Goal: Navigation & Orientation: Find specific page/section

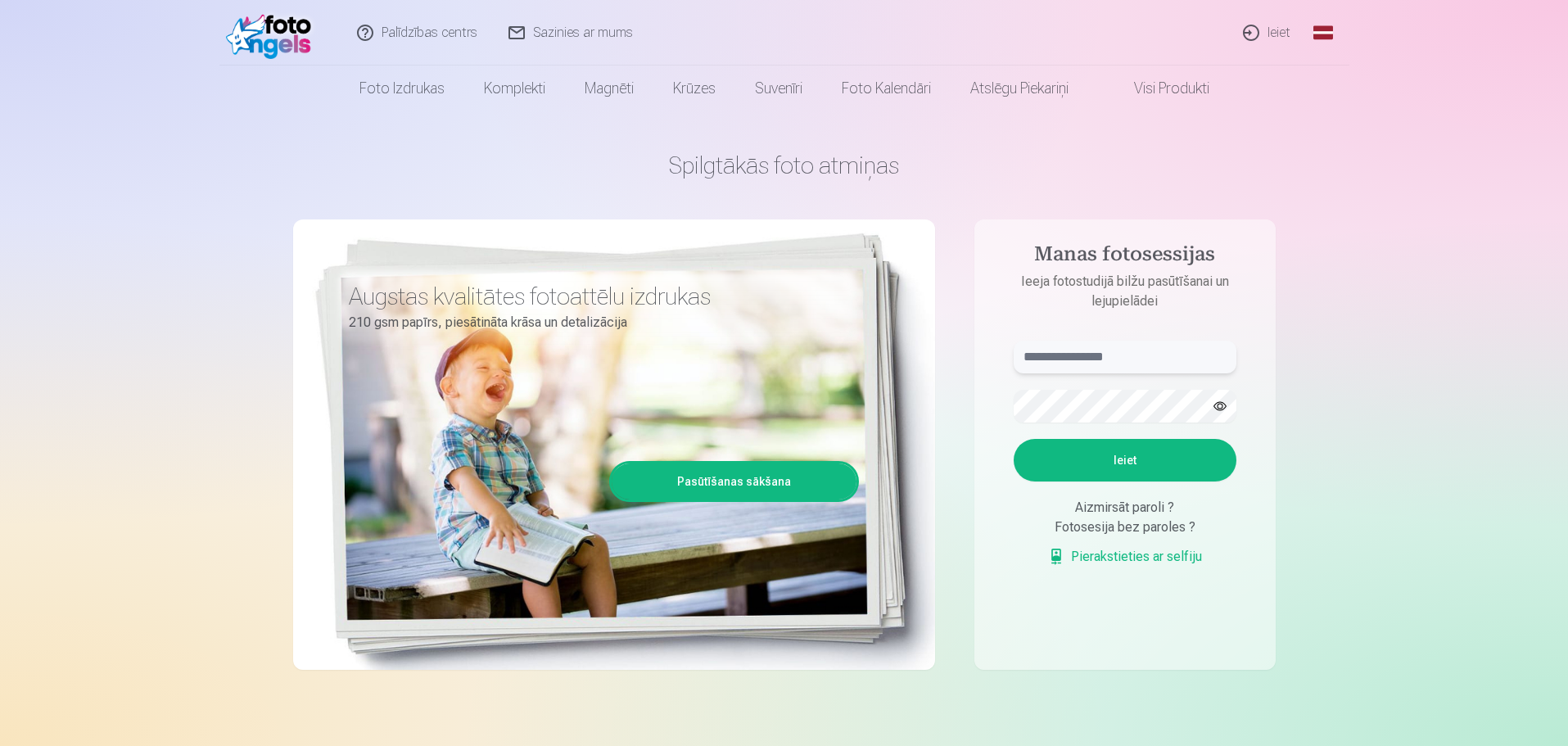
click at [1121, 360] on input "text" at bounding box center [1125, 357] width 223 height 33
type input "**********"
click at [1127, 465] on button "Ieiet" at bounding box center [1125, 460] width 223 height 42
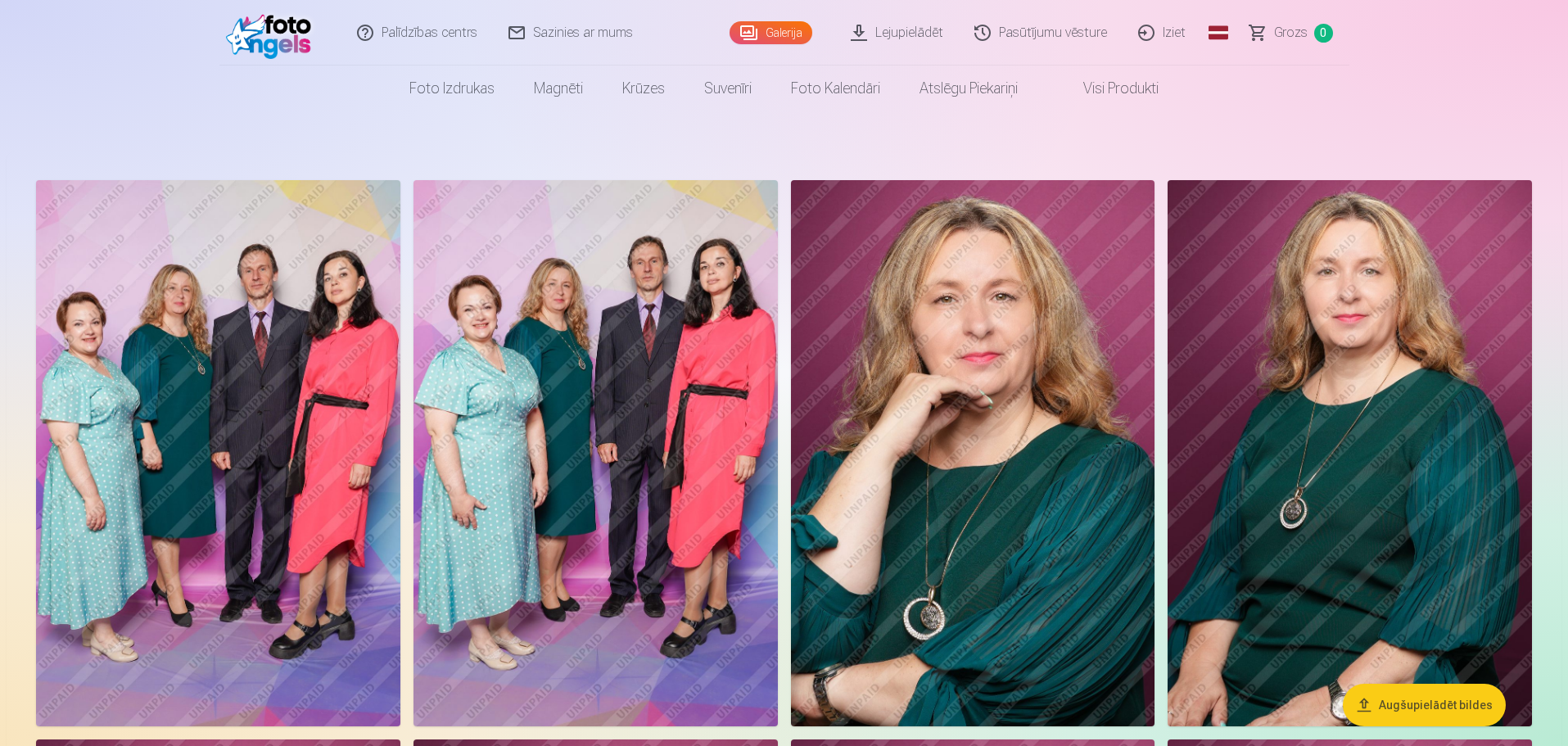
click at [272, 476] on img at bounding box center [218, 453] width 364 height 546
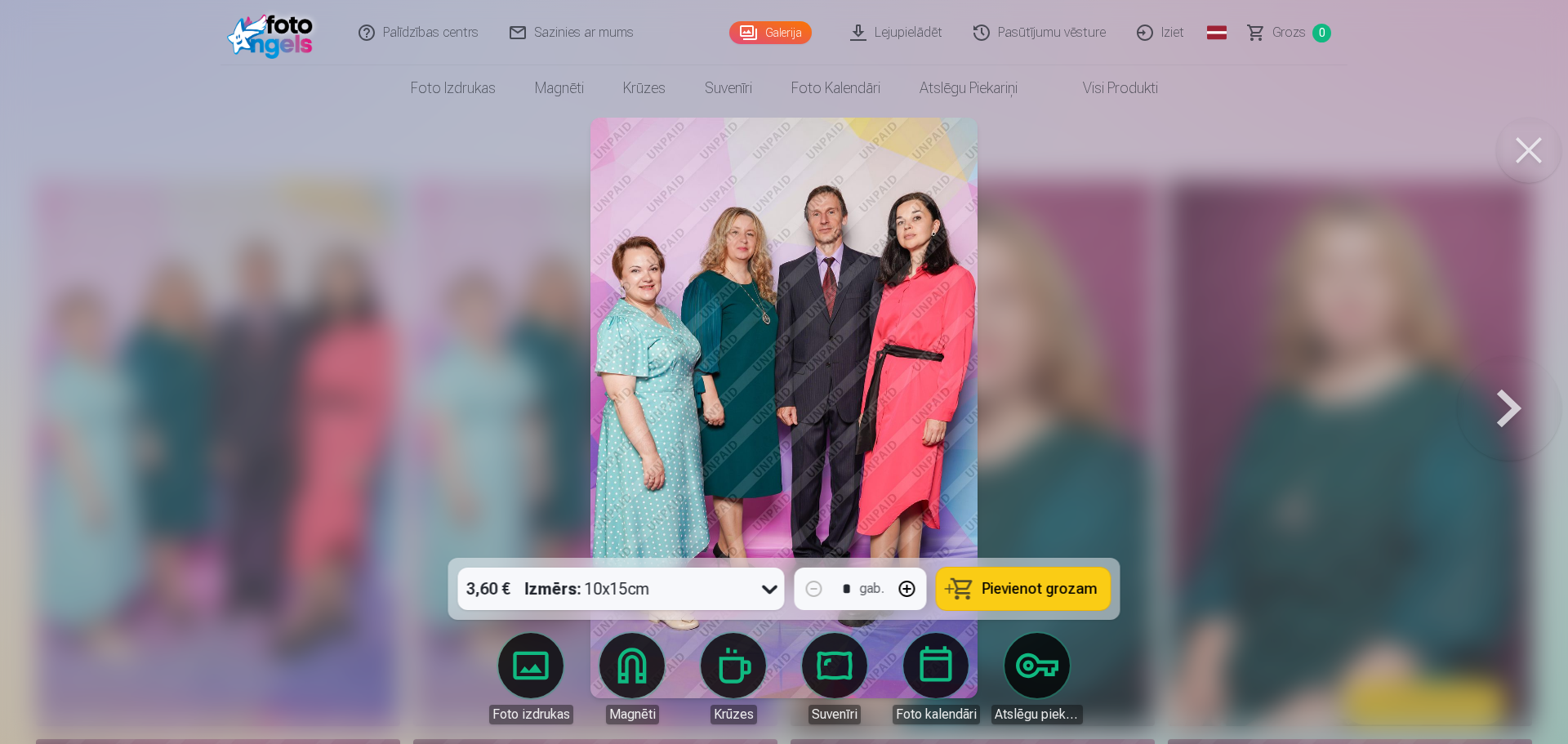
click at [866, 369] on img at bounding box center [784, 408] width 387 height 581
click at [1505, 411] on button at bounding box center [1510, 408] width 105 height 267
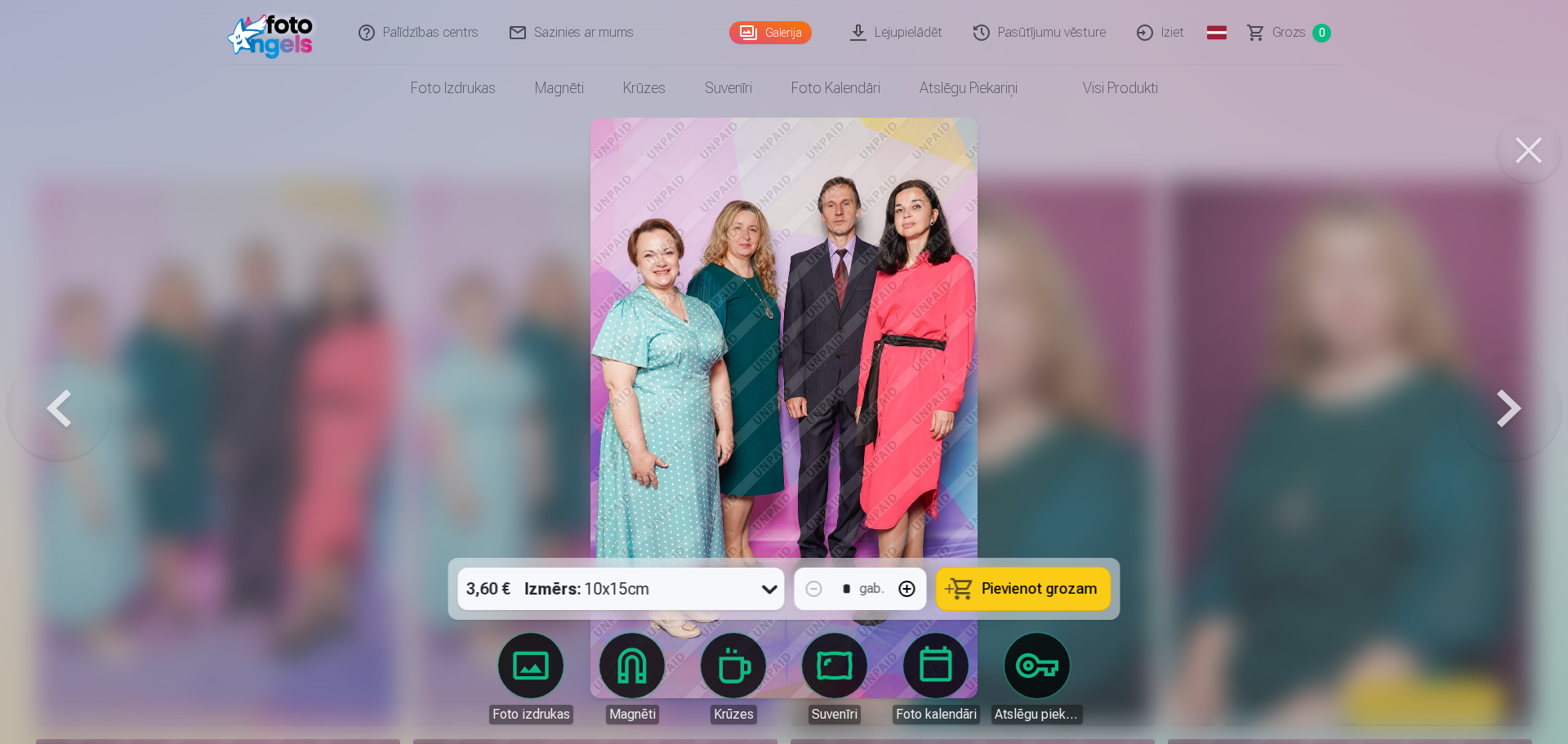
click at [60, 400] on button at bounding box center [59, 408] width 105 height 267
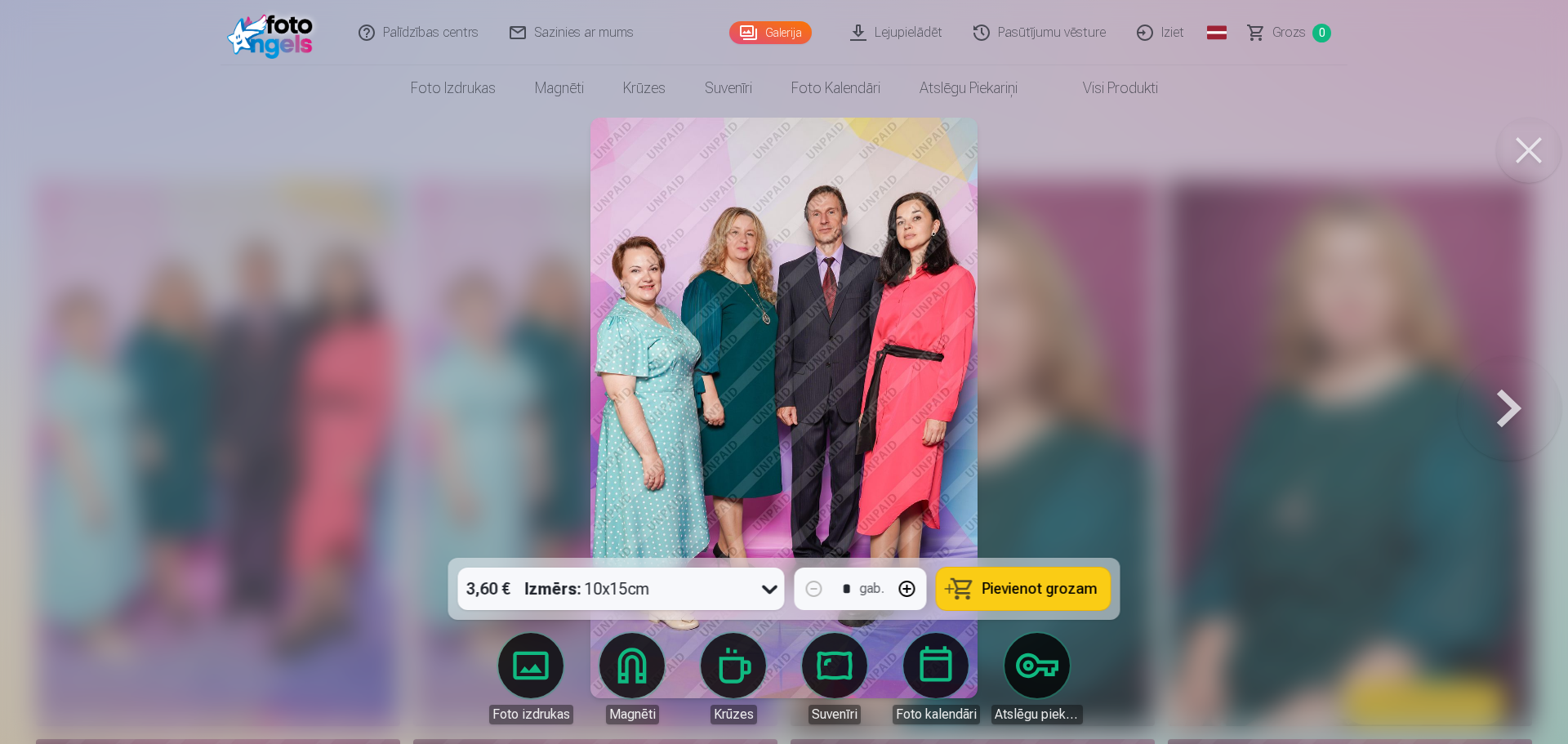
click at [1516, 412] on button at bounding box center [1510, 408] width 105 height 267
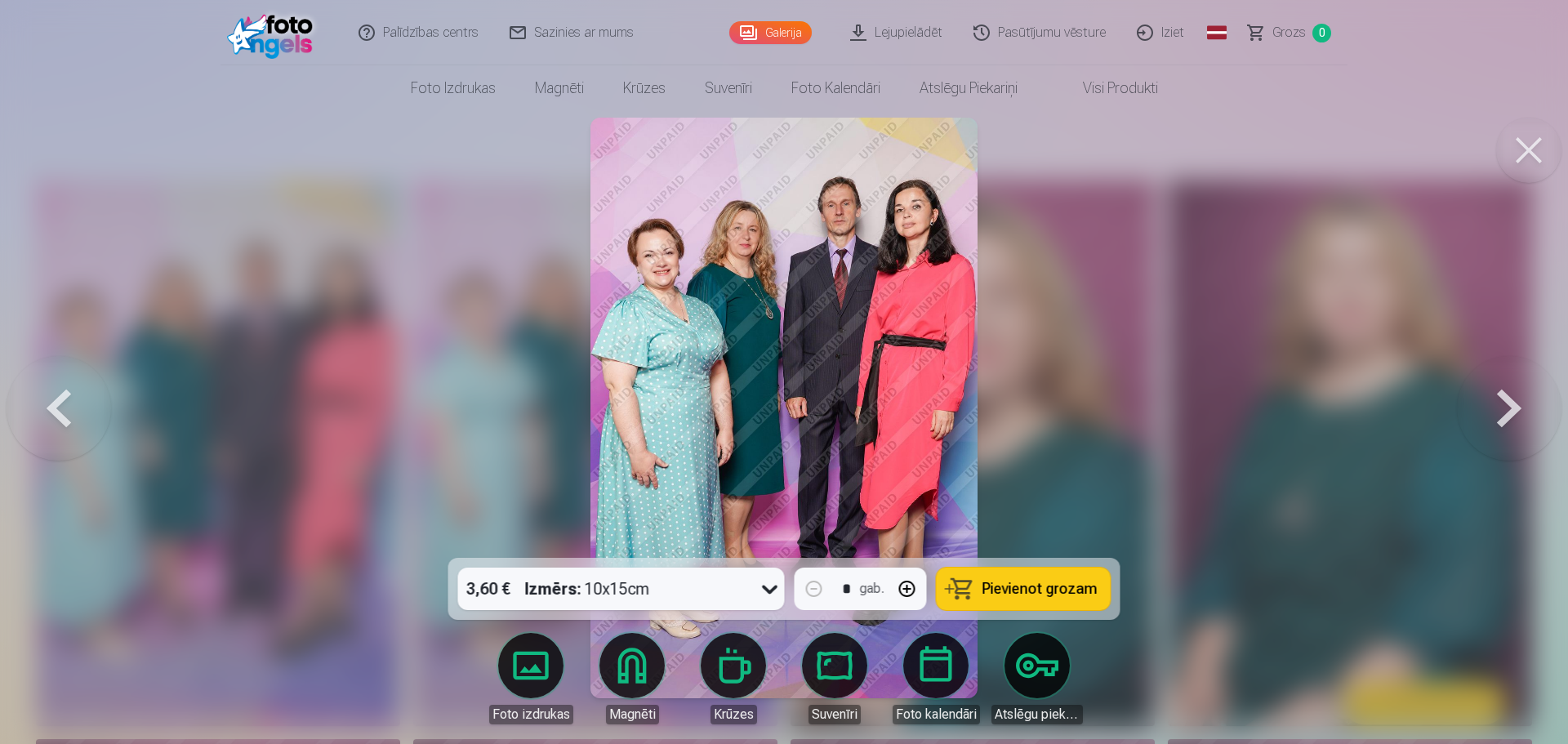
click at [64, 402] on button at bounding box center [59, 408] width 105 height 267
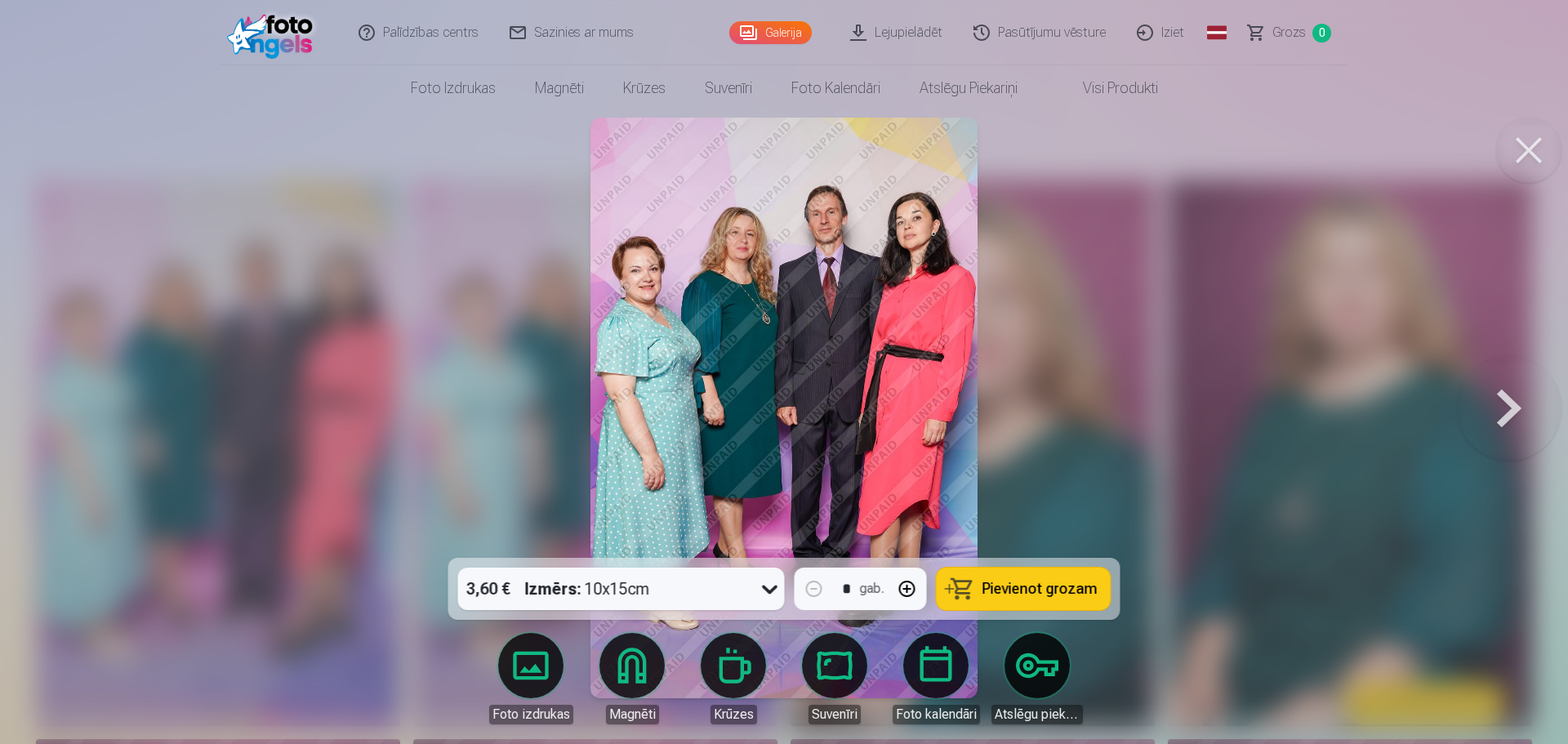
click at [1510, 422] on button at bounding box center [1510, 408] width 105 height 267
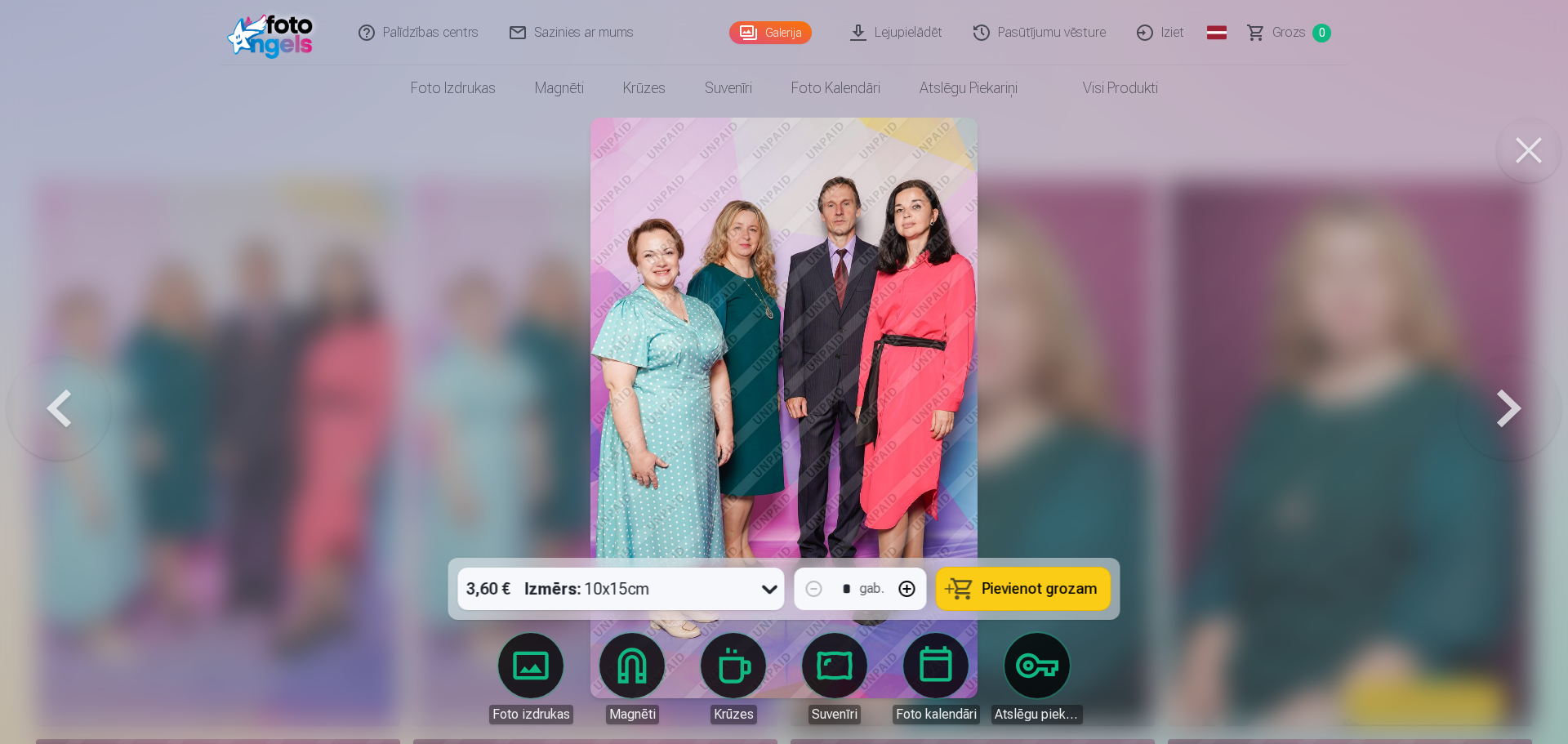
click at [70, 423] on button at bounding box center [59, 408] width 105 height 267
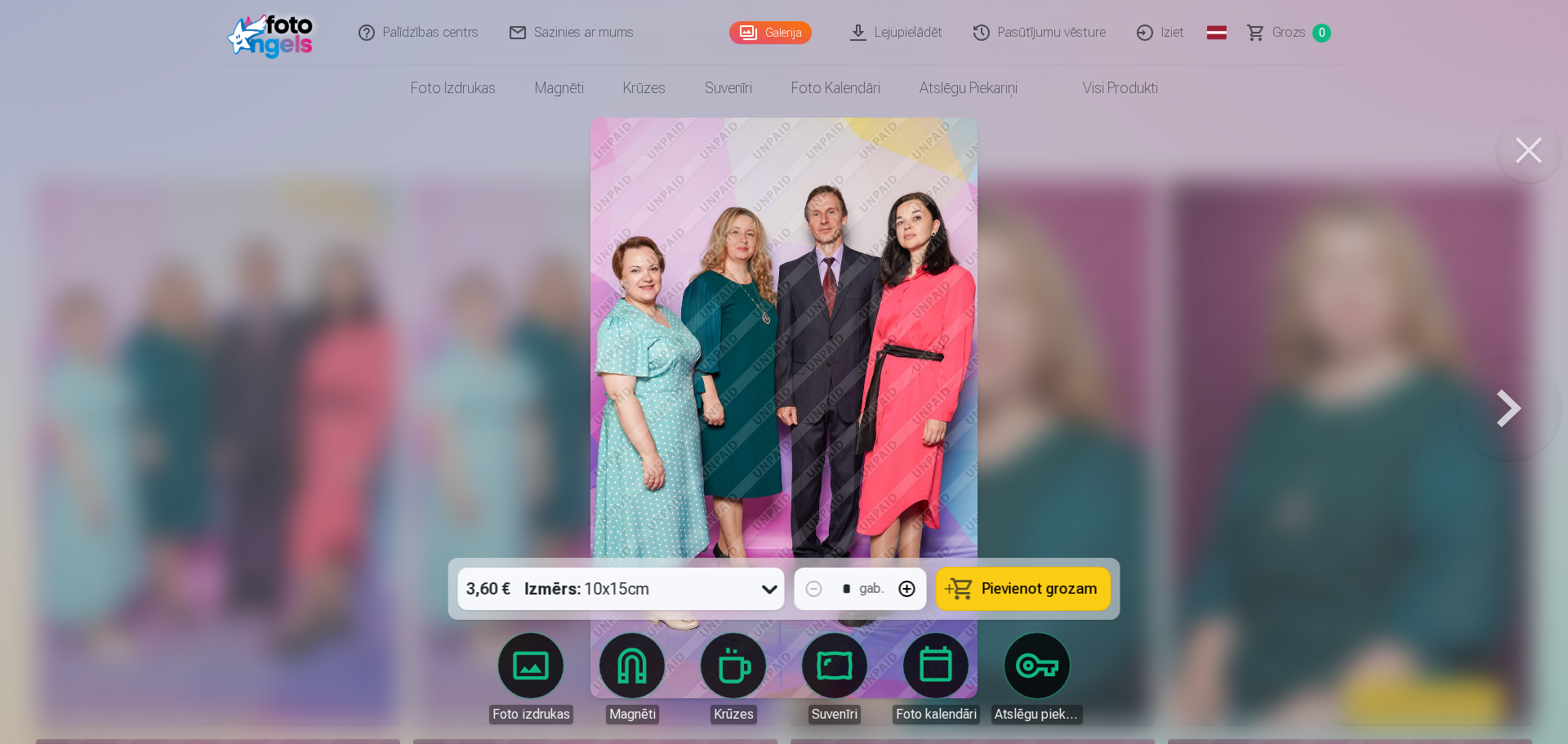
click at [1515, 409] on button at bounding box center [1510, 408] width 105 height 267
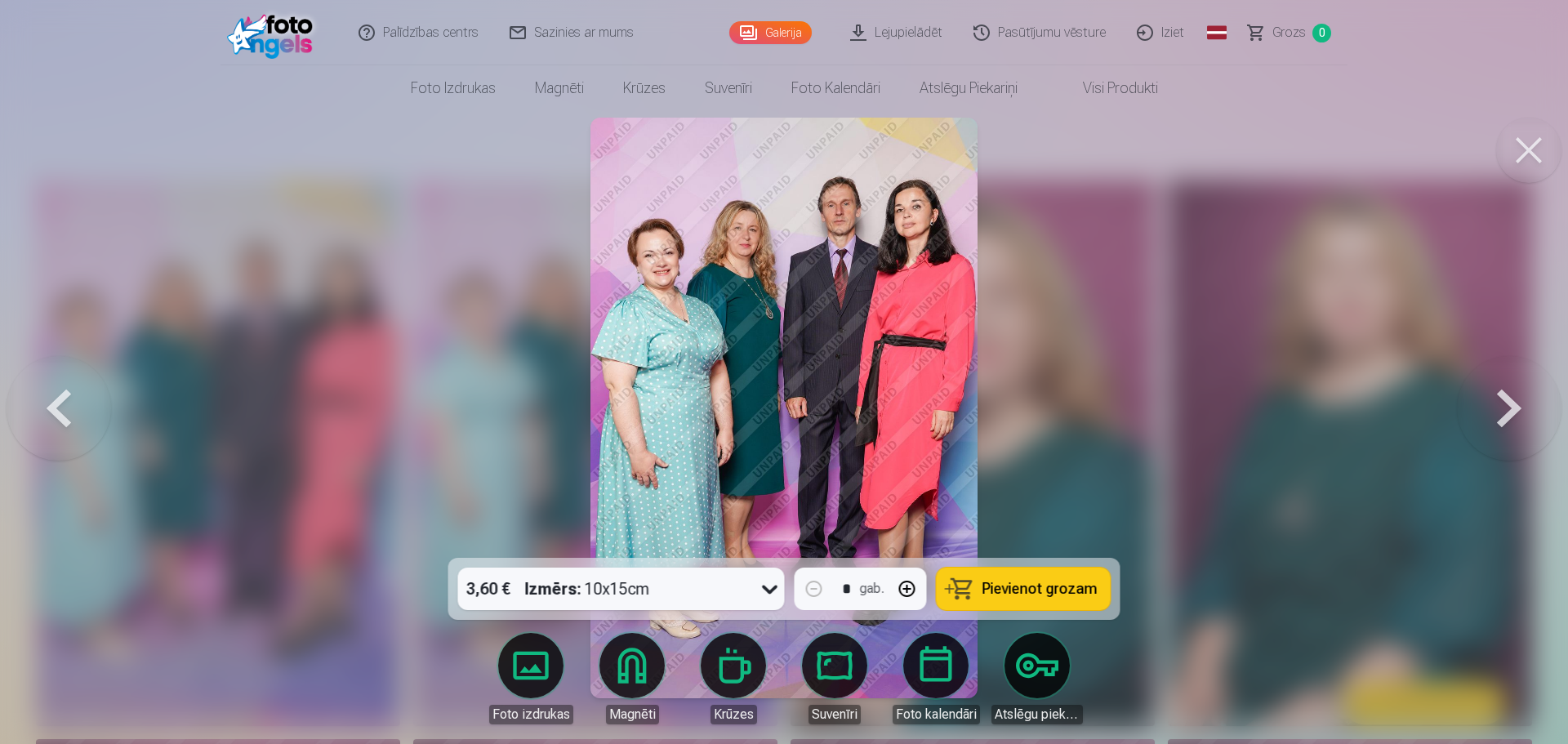
click at [58, 409] on button at bounding box center [59, 408] width 105 height 267
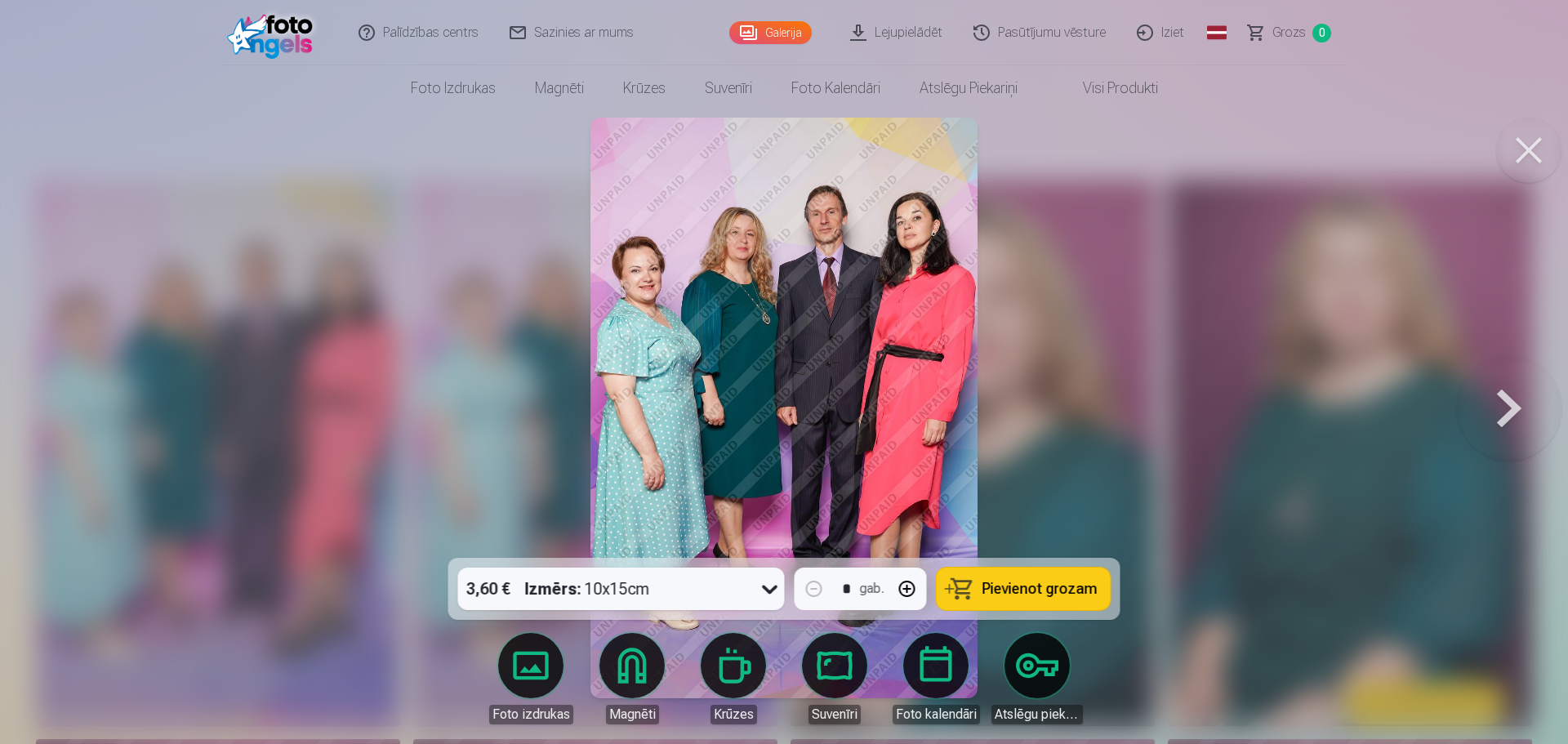
click at [1507, 399] on button at bounding box center [1510, 408] width 105 height 267
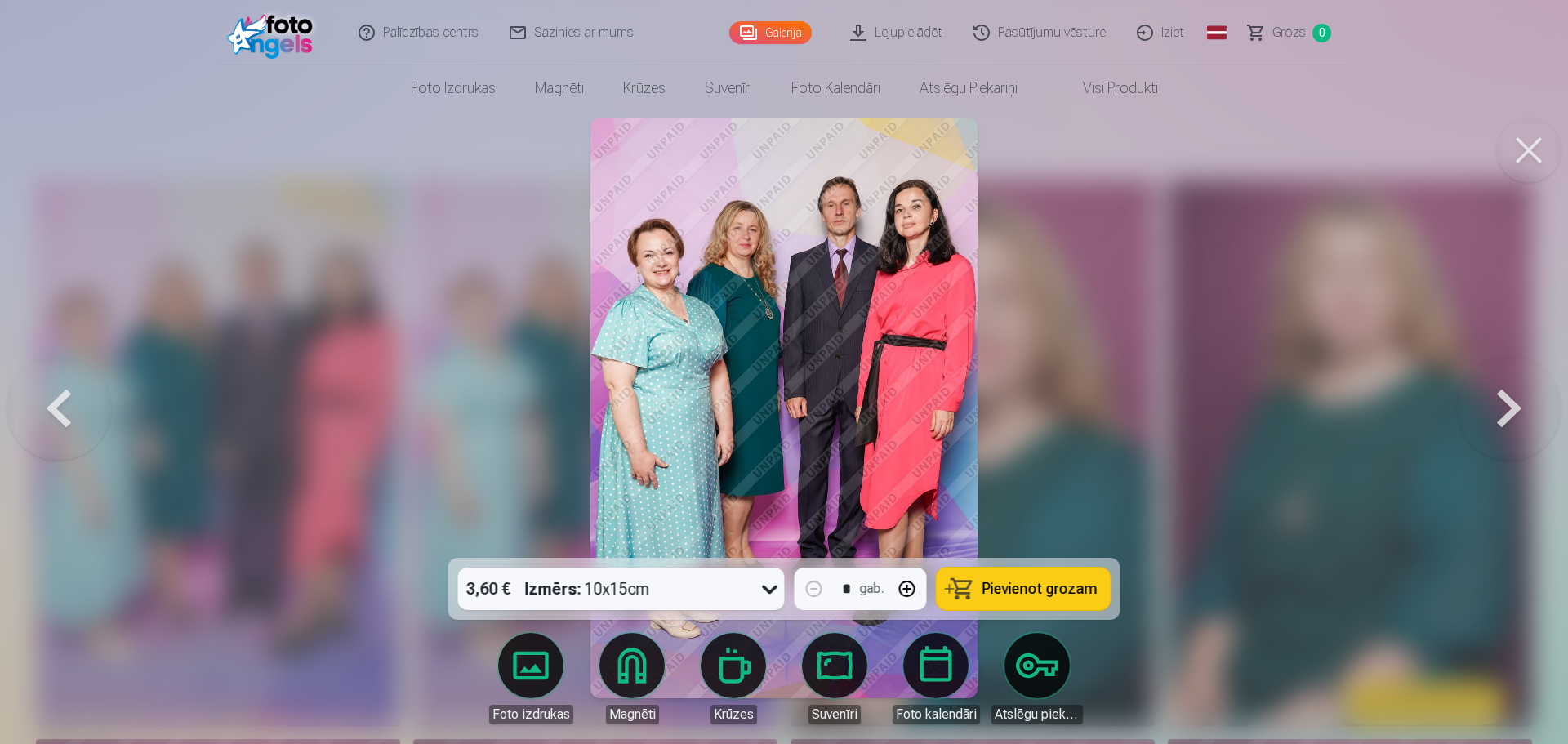
click at [70, 409] on button at bounding box center [59, 408] width 105 height 267
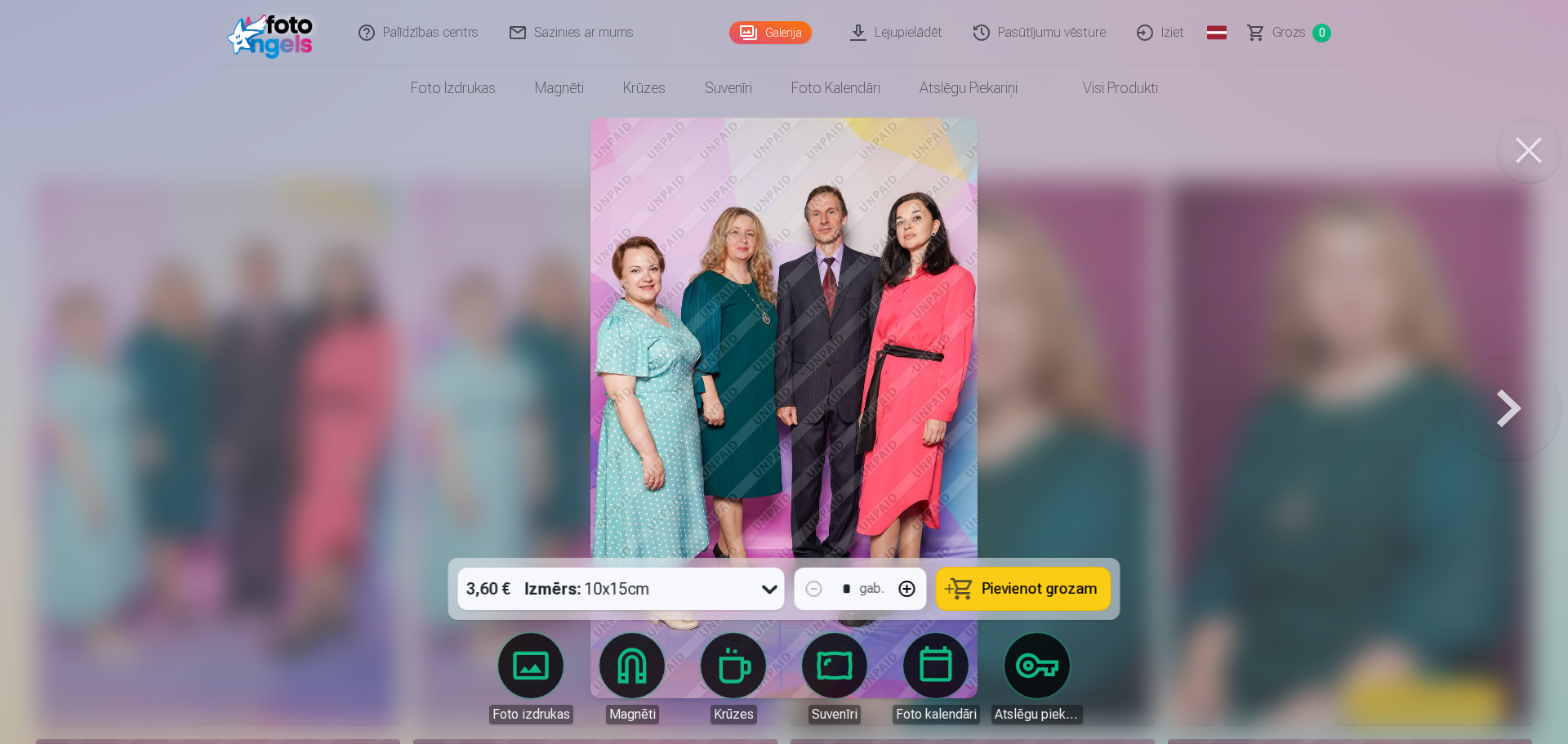
click at [1510, 411] on button at bounding box center [1510, 408] width 105 height 267
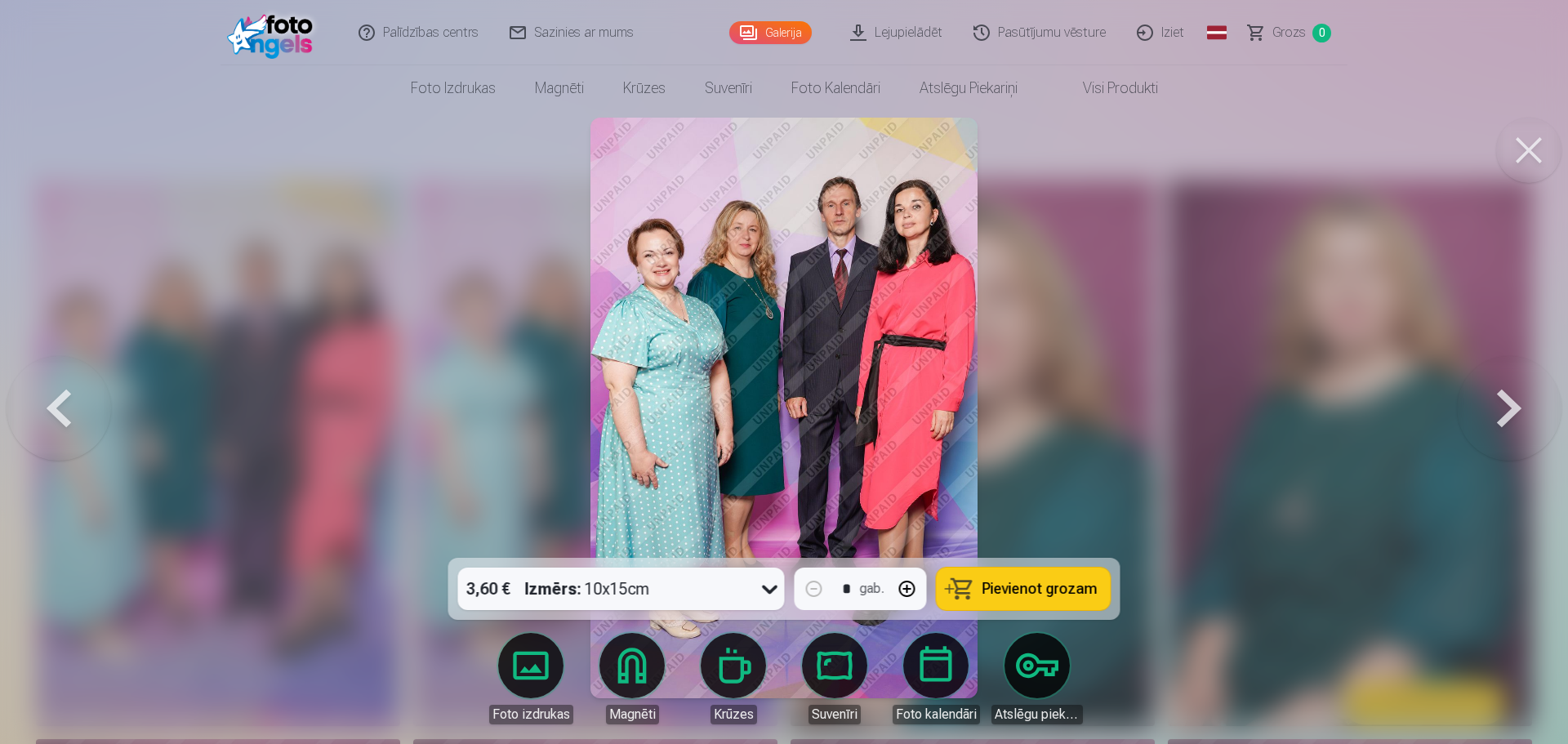
click at [1510, 411] on button at bounding box center [1510, 408] width 105 height 267
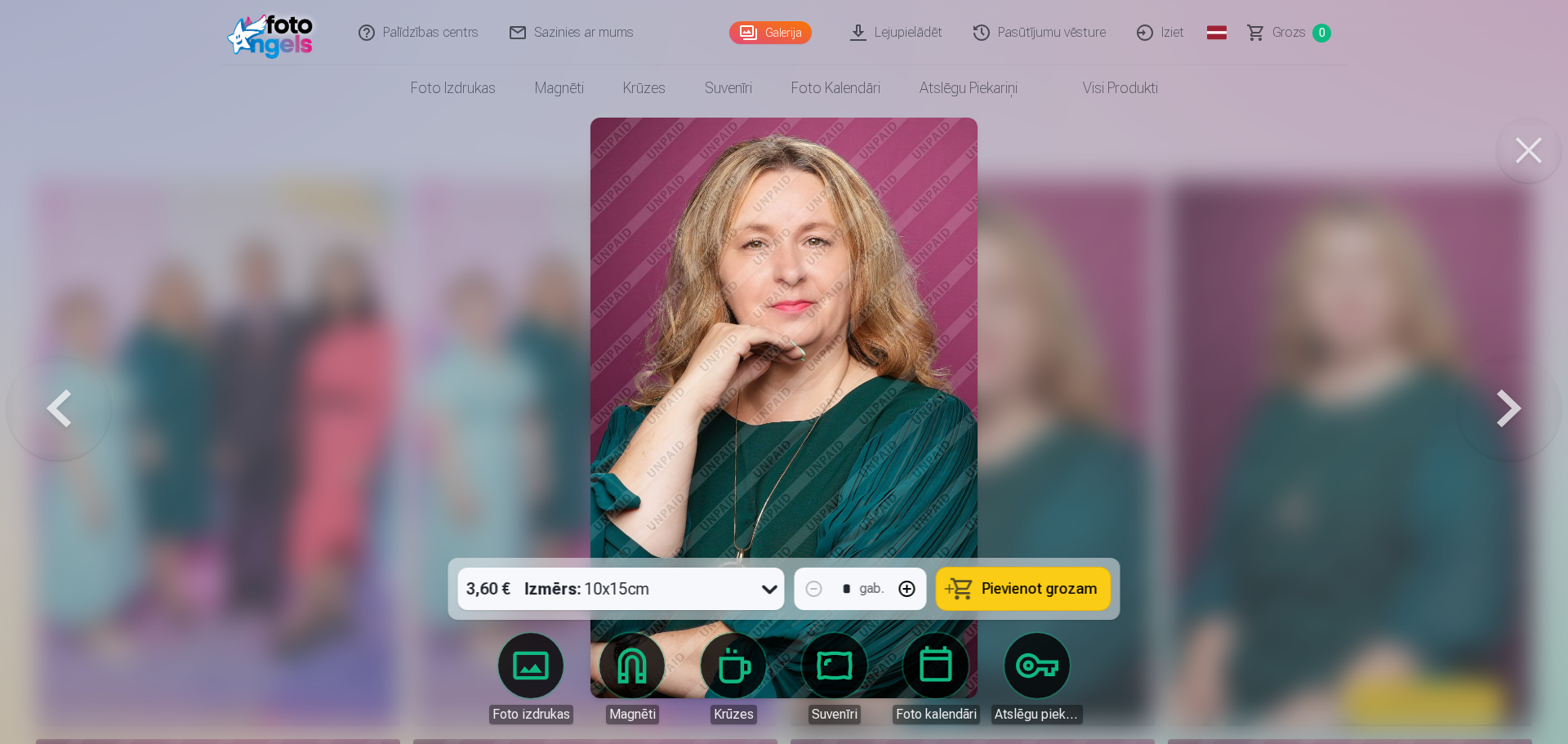
click at [1510, 411] on button at bounding box center [1510, 408] width 105 height 267
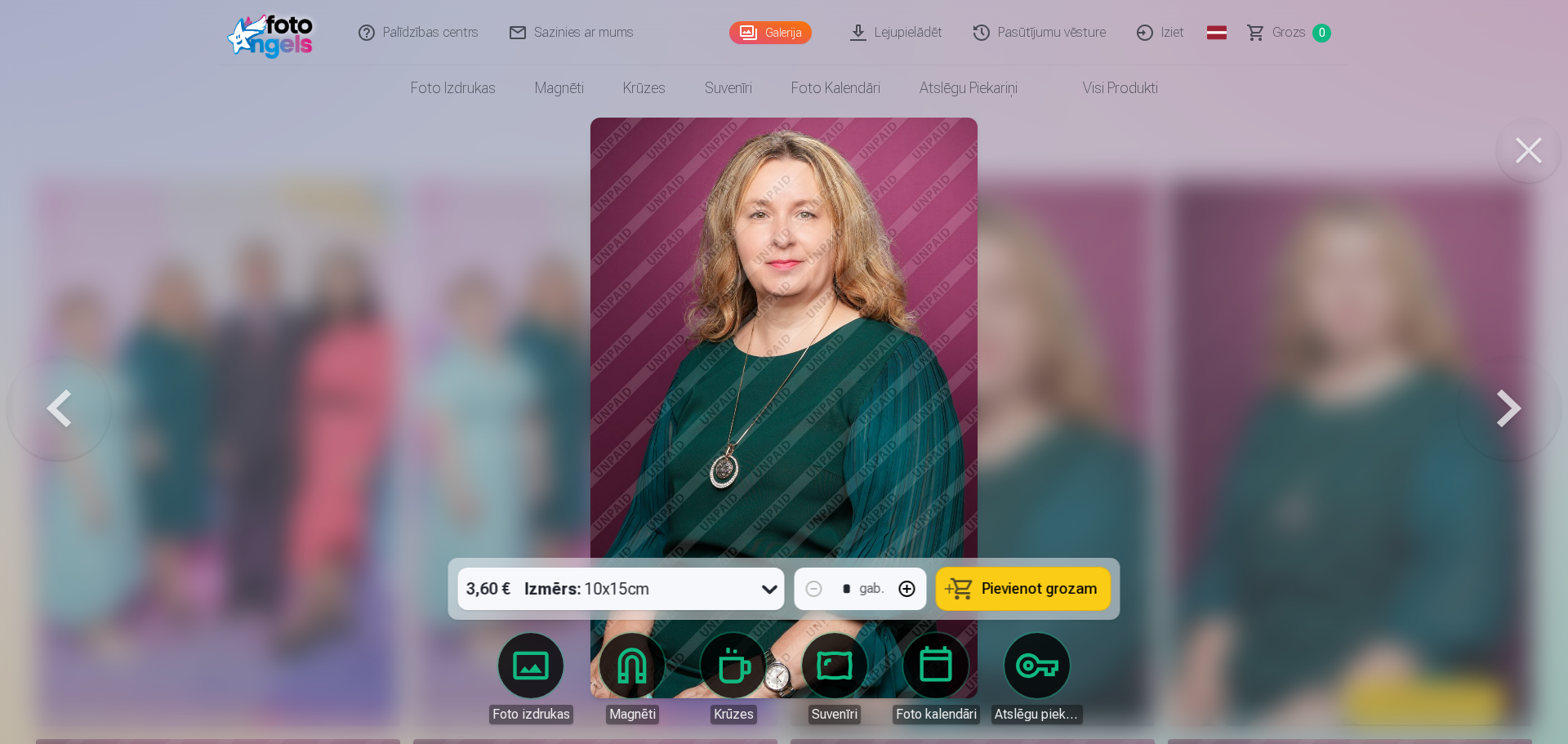
click at [1513, 409] on button at bounding box center [1510, 408] width 105 height 267
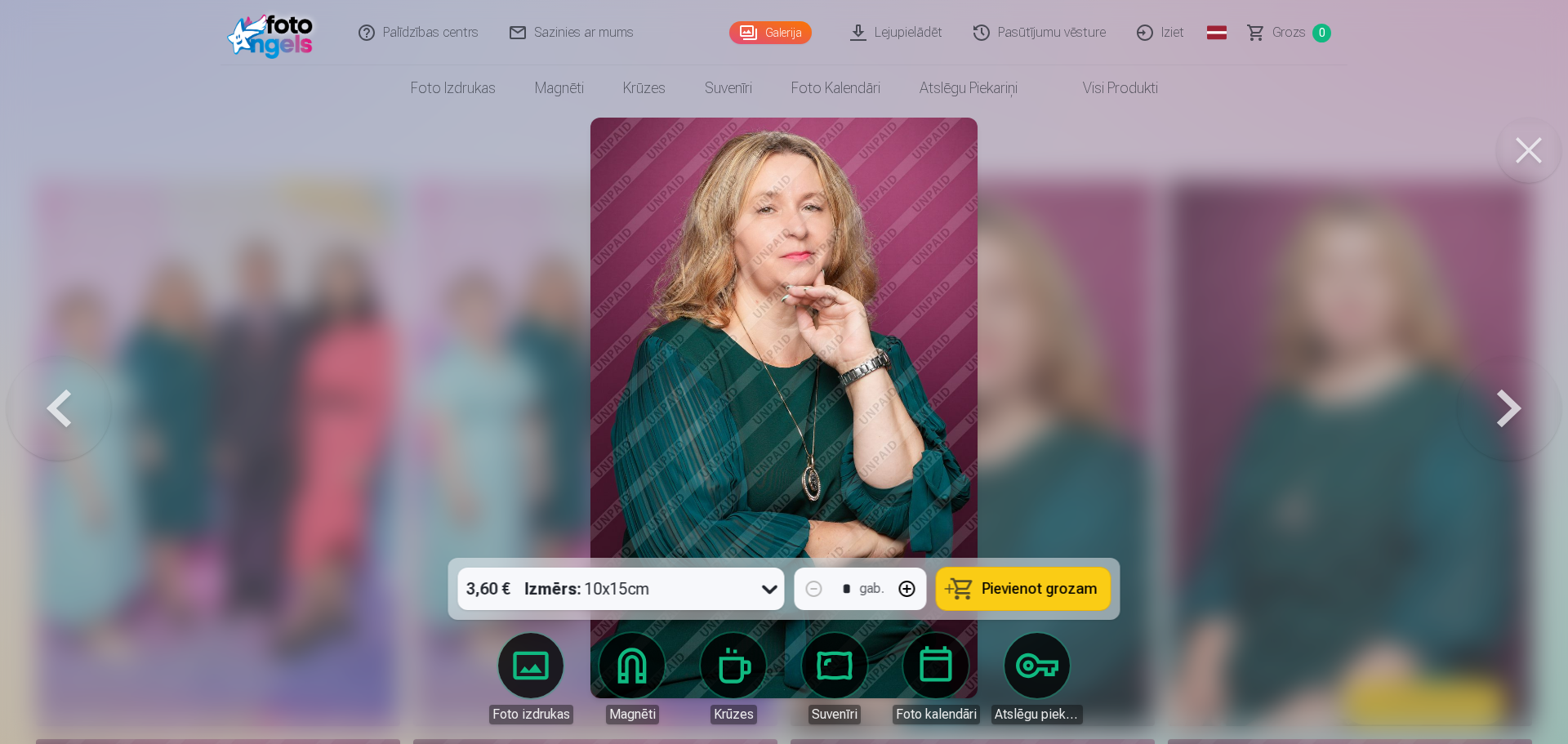
click at [1513, 409] on button at bounding box center [1510, 408] width 105 height 267
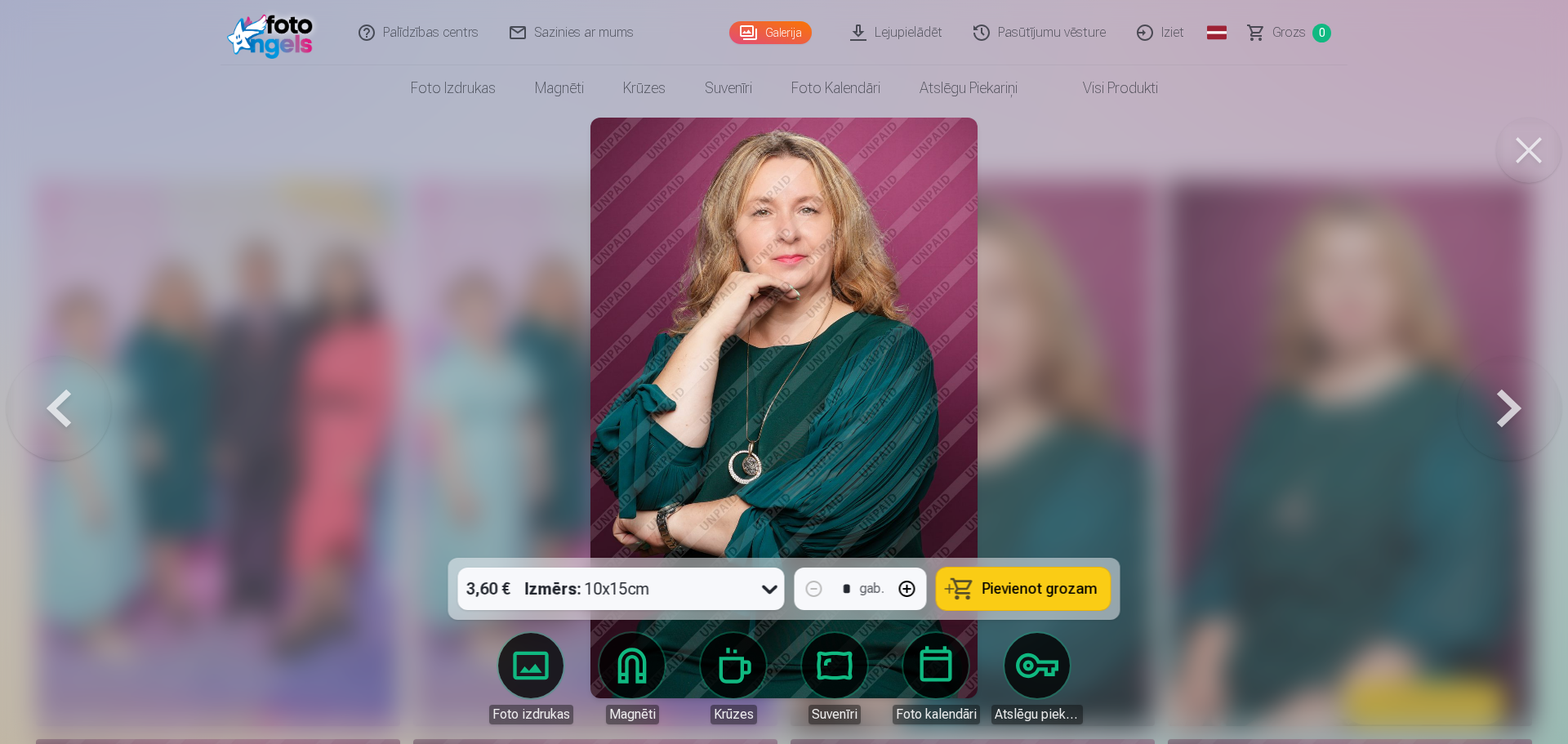
click at [1513, 409] on button at bounding box center [1510, 408] width 105 height 267
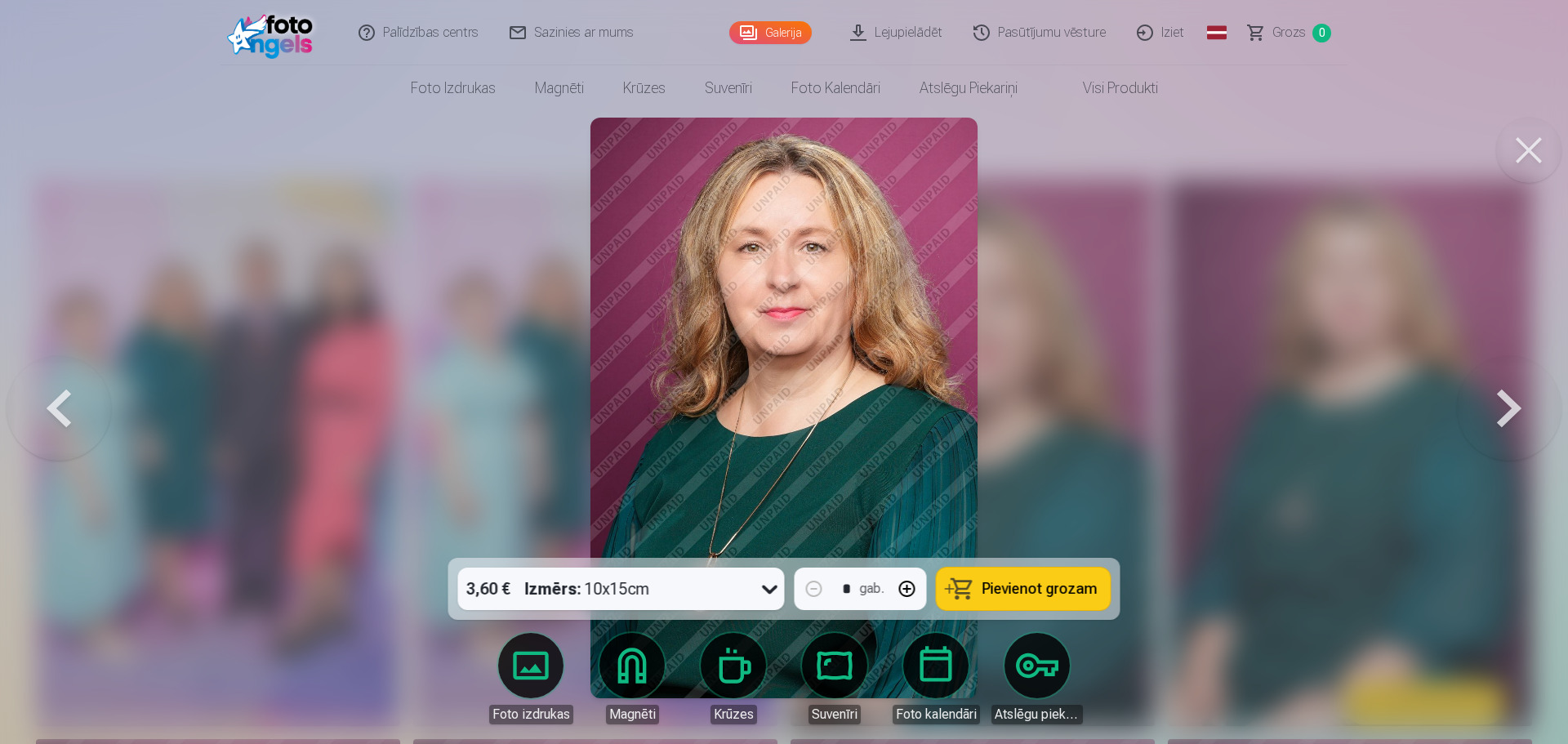
click at [1513, 409] on button at bounding box center [1510, 408] width 105 height 267
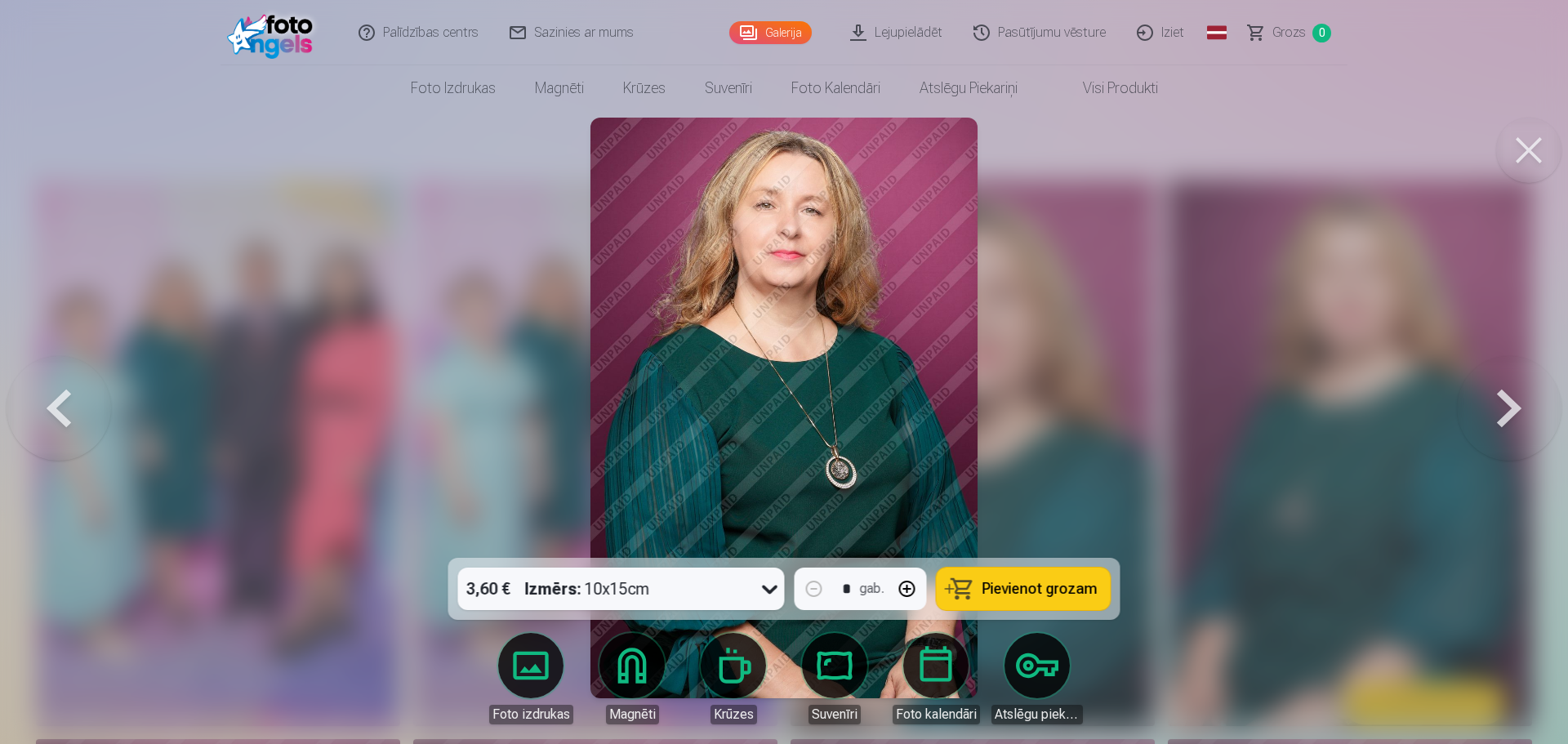
click at [1513, 409] on button at bounding box center [1510, 408] width 105 height 267
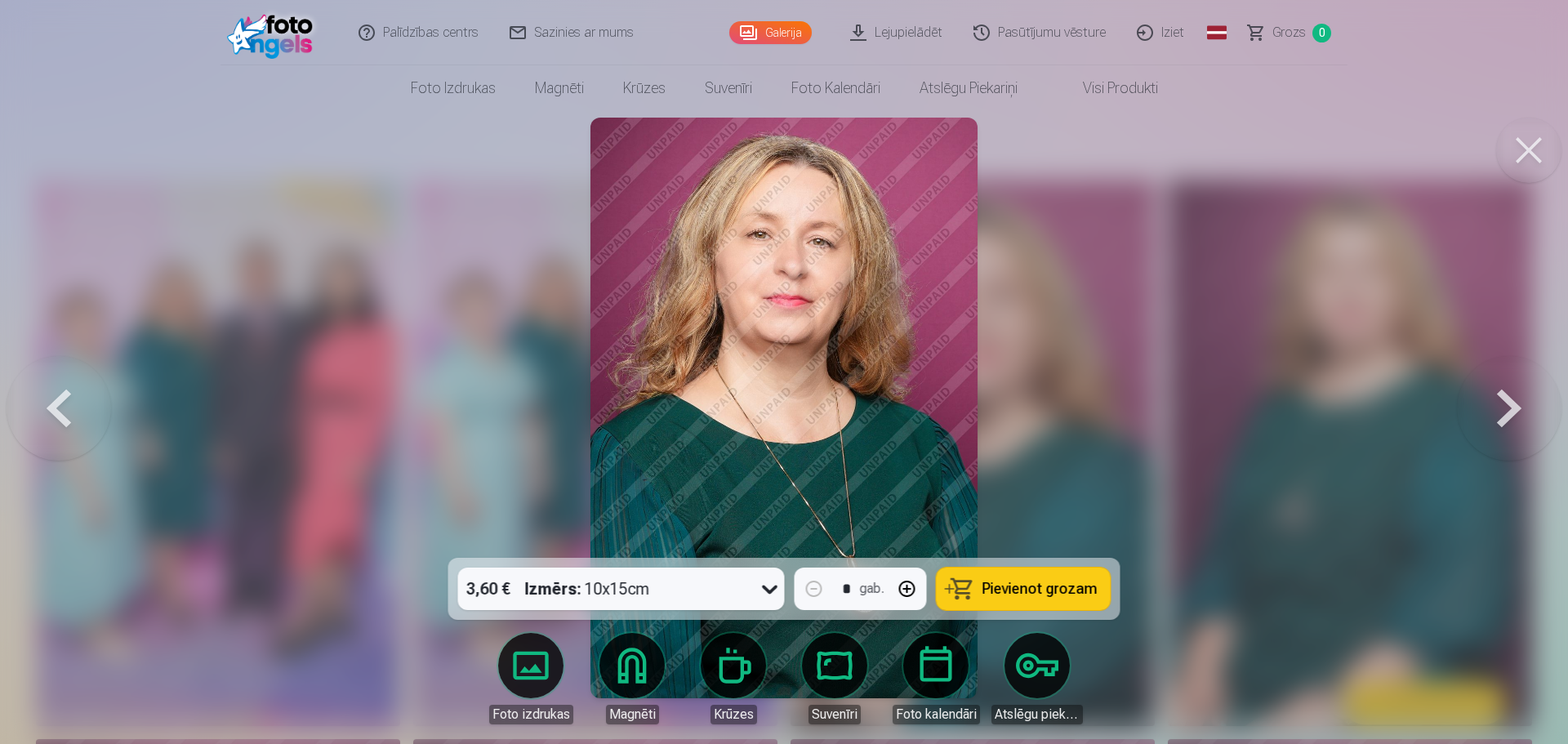
click at [1513, 409] on button at bounding box center [1510, 408] width 105 height 267
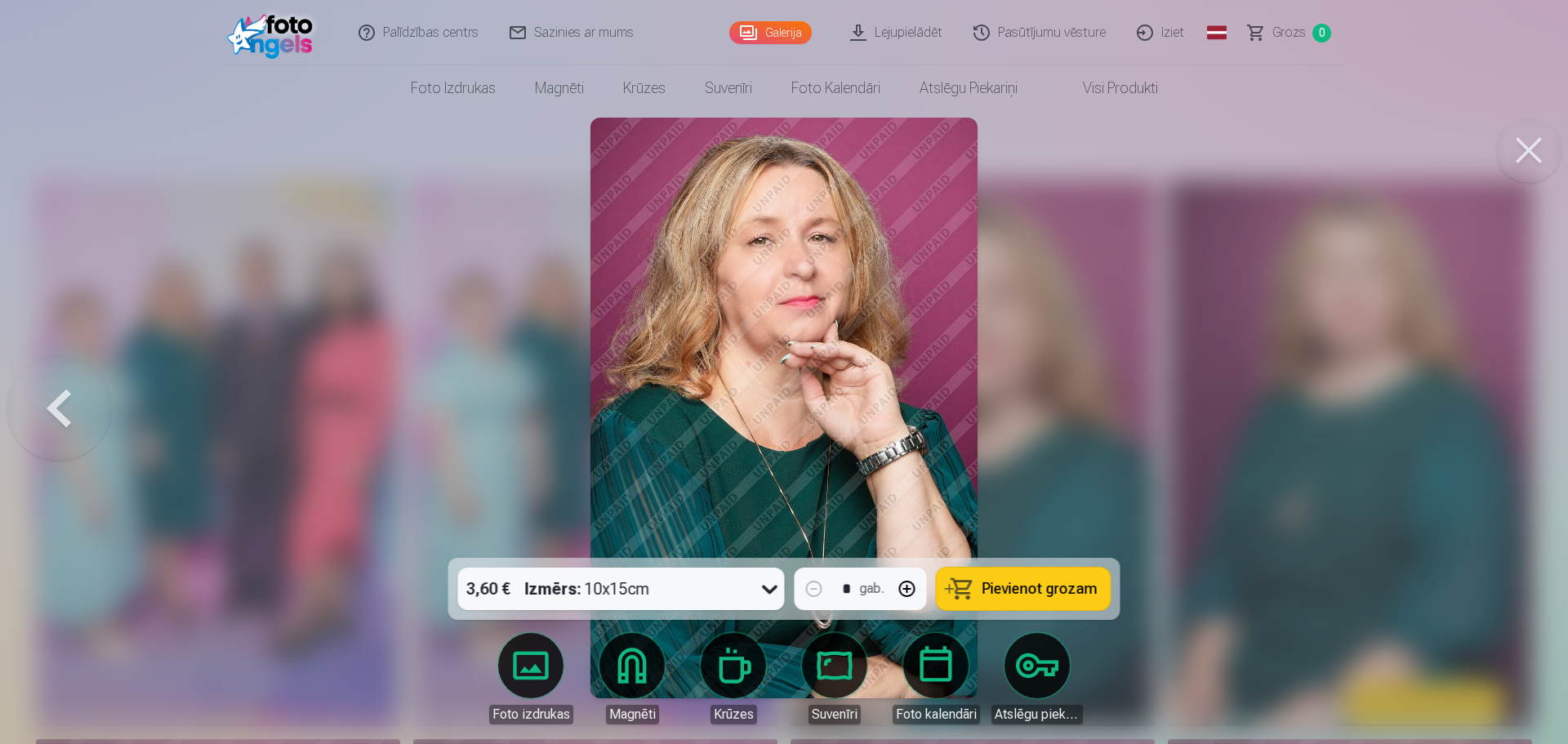
click at [1513, 409] on div at bounding box center [784, 372] width 1568 height 744
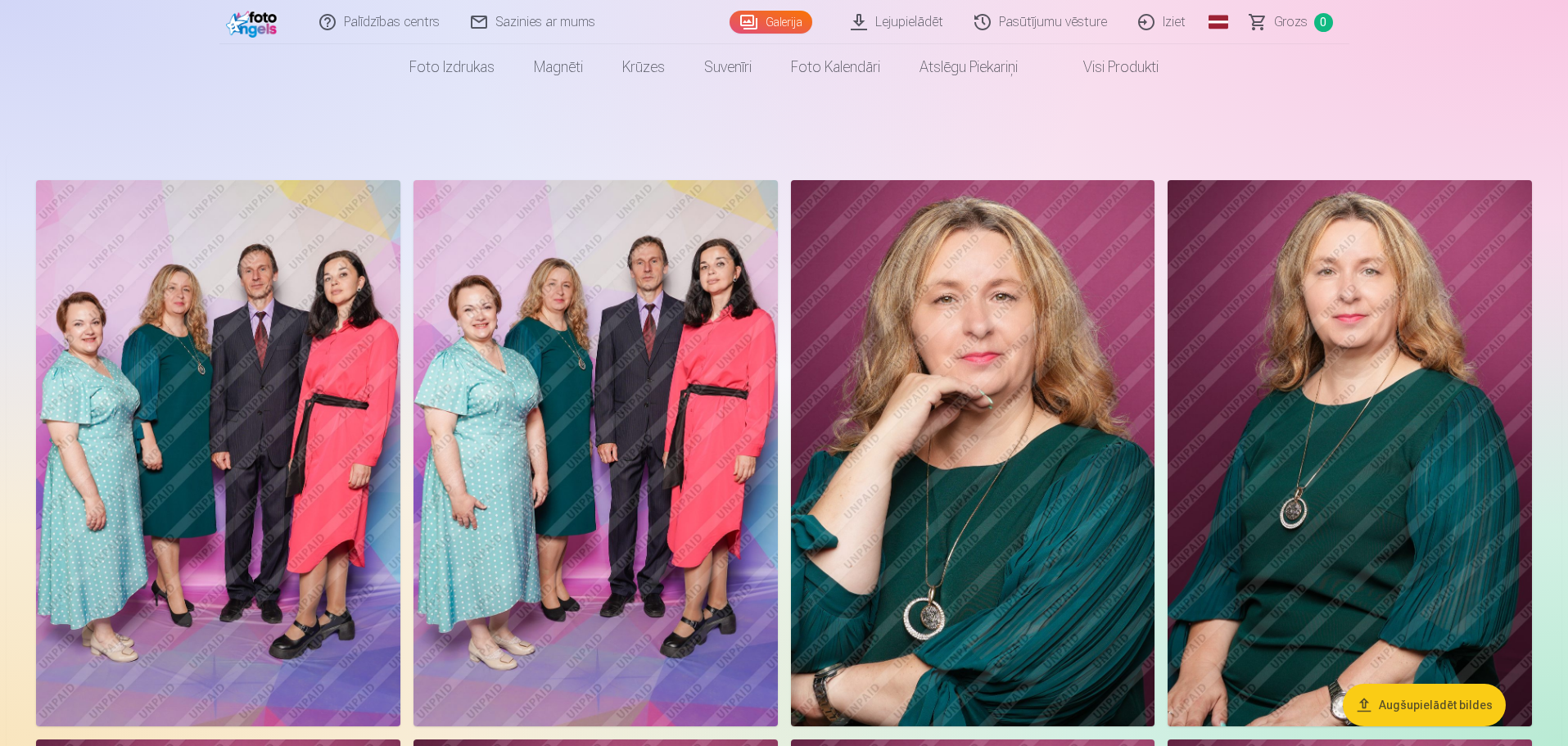
scroll to position [82, 0]
